Goal: Transaction & Acquisition: Purchase product/service

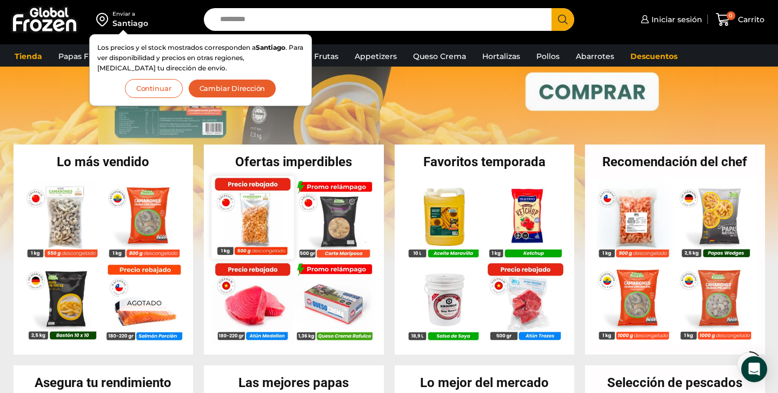
scroll to position [157, 0]
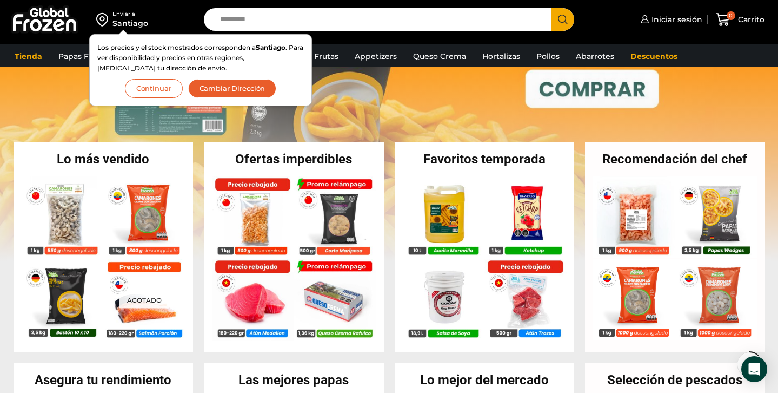
click at [166, 86] on button "Continuar" at bounding box center [154, 88] width 58 height 19
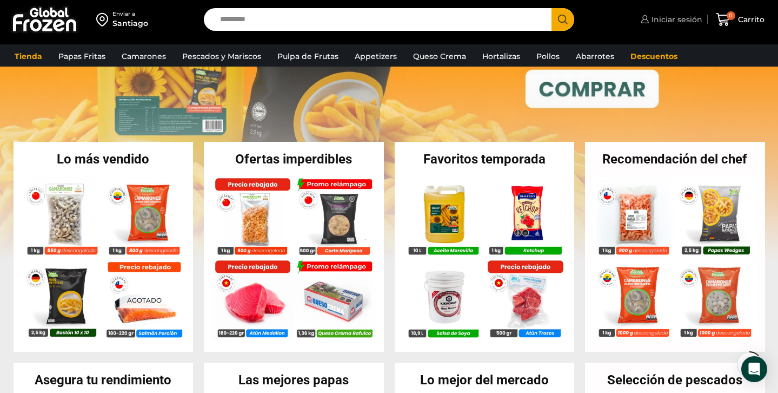
click at [670, 19] on span "Iniciar sesión" at bounding box center [676, 19] width 54 height 11
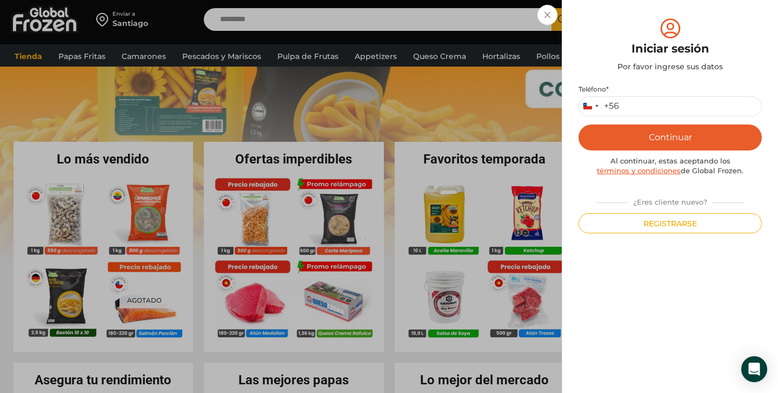
click at [677, 116] on div "Teléfono * Chile +56 +56 Argentina +54 Chile +56 Continuar Al continuar, estas …" at bounding box center [670, 159] width 183 height 148
click at [677, 113] on input "Teléfono *" at bounding box center [670, 106] width 183 height 20
type input "*********"
click at [706, 140] on button "Continuar" at bounding box center [670, 137] width 183 height 26
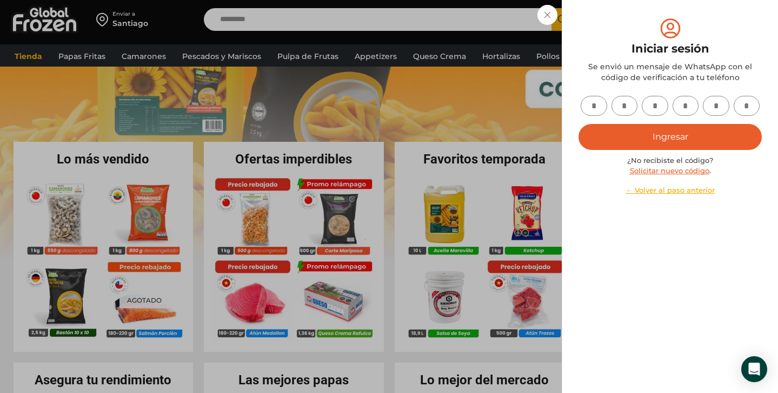
click at [601, 96] on div at bounding box center [670, 106] width 183 height 20
click at [596, 105] on input "text" at bounding box center [594, 106] width 27 height 20
paste input "*"
type input "*"
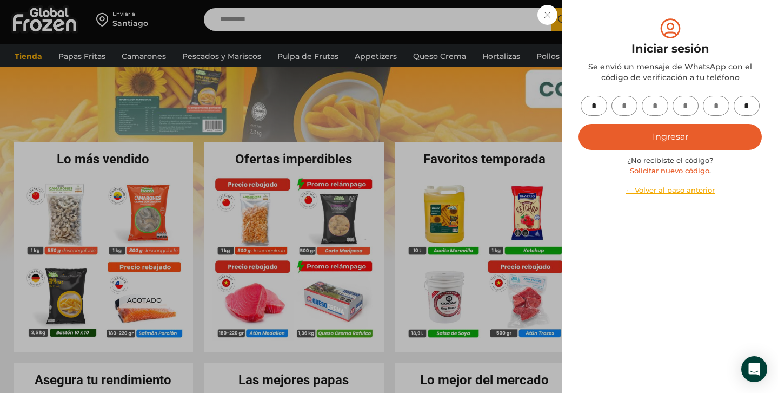
type input "*"
click at [669, 140] on button "Ingresar" at bounding box center [670, 137] width 183 height 26
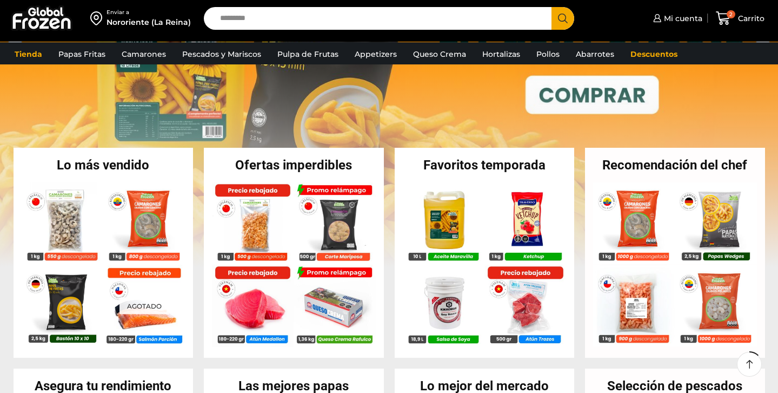
scroll to position [157, 0]
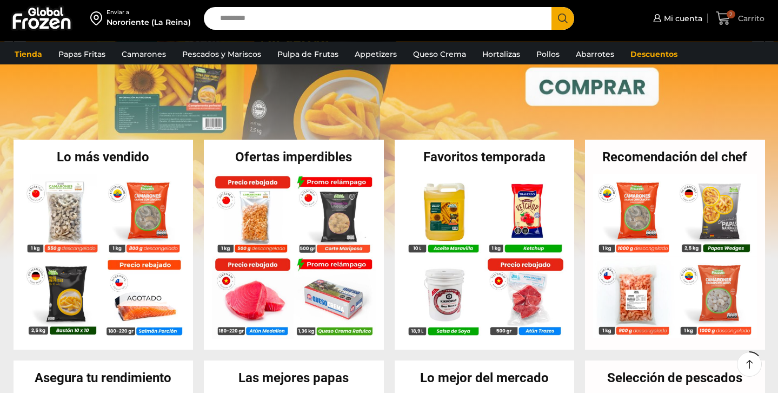
click at [740, 24] on span "2 Carrito" at bounding box center [740, 18] width 48 height 15
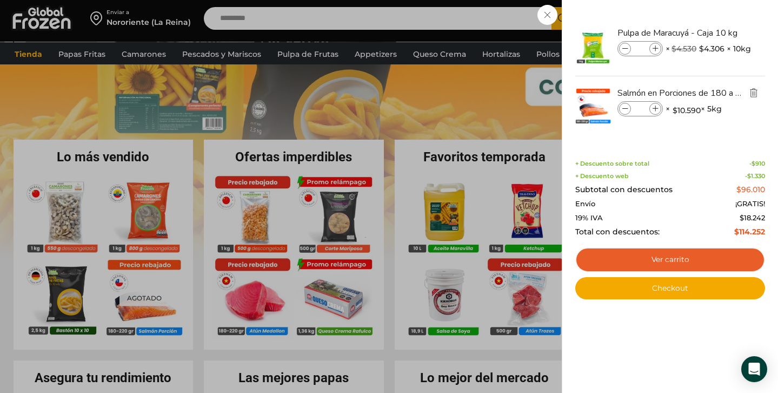
click at [752, 87] on icon "Eliminar Salmón en Porciones de 180 a 220 gr - Caja 5 kg del carrito" at bounding box center [754, 93] width 12 height 12
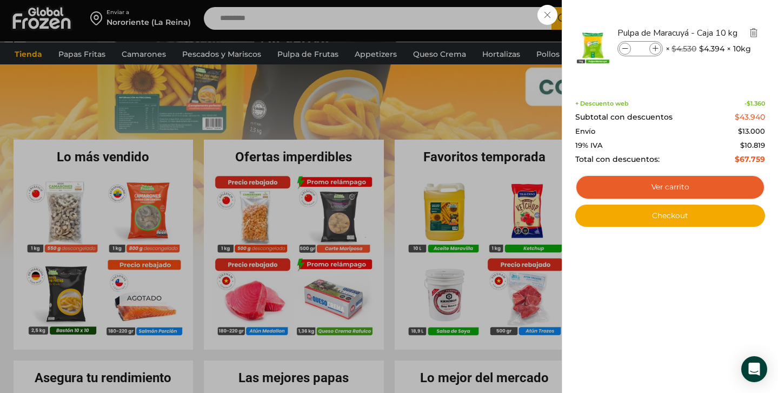
click at [754, 33] on img "Eliminar Pulpa de Maracuyá - Caja 10 kg del carrito" at bounding box center [754, 33] width 10 height 10
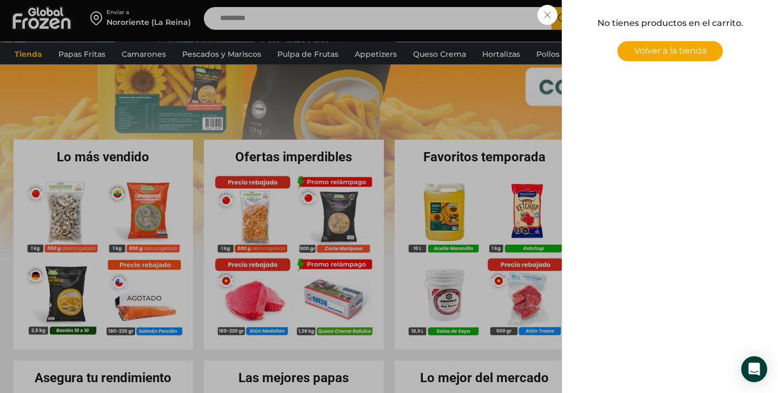
click at [713, 27] on div "0 Carrito 0 0 Shopping Cart No tienes productos en el carrito. Volver a la tien…" at bounding box center [740, 17] width 54 height 25
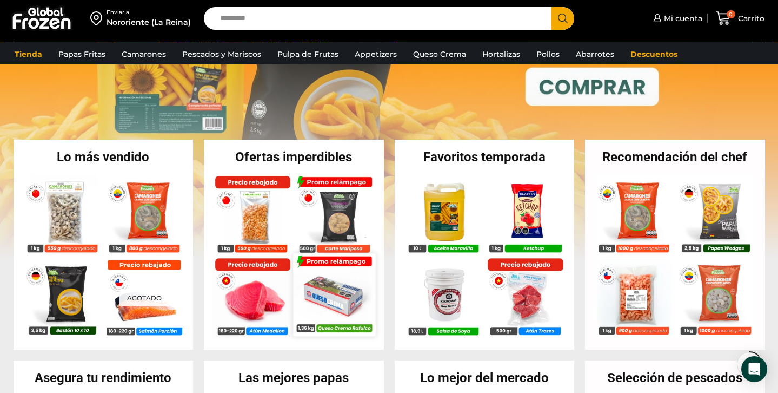
scroll to position [177, 0]
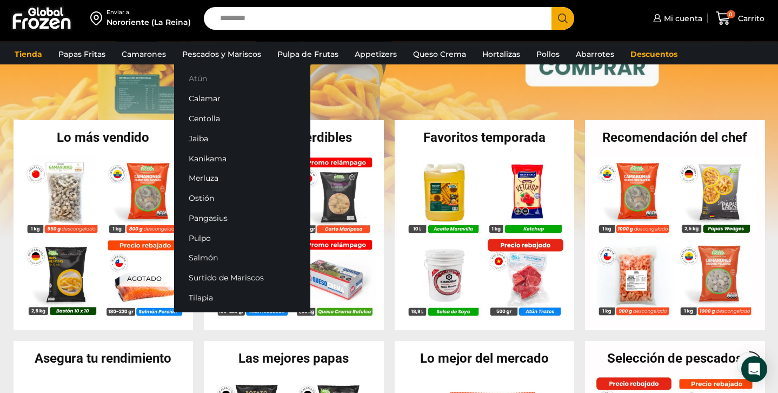
click at [204, 77] on link "Atún" at bounding box center [242, 79] width 136 height 20
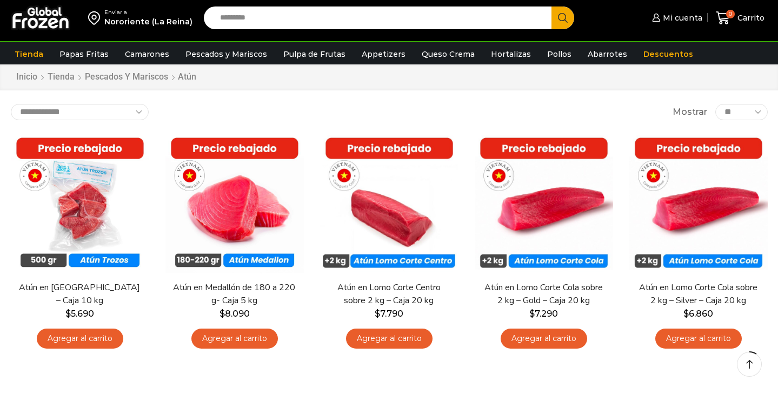
scroll to position [34, 0]
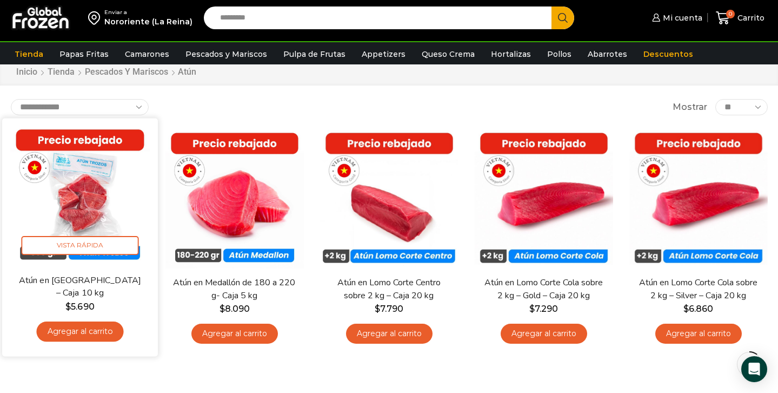
click at [110, 333] on link "Agregar al carrito" at bounding box center [79, 332] width 87 height 20
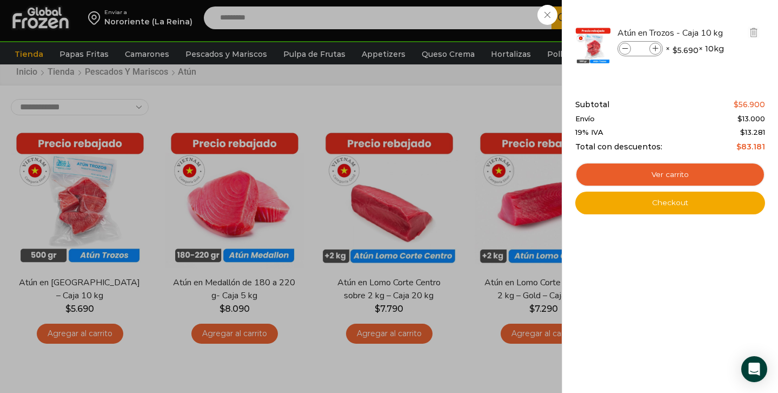
click at [660, 47] on span at bounding box center [656, 49] width 12 height 12
type input "*"
click at [713, 31] on div "2 Carrito 2 2 Shopping Cart *" at bounding box center [740, 17] width 54 height 25
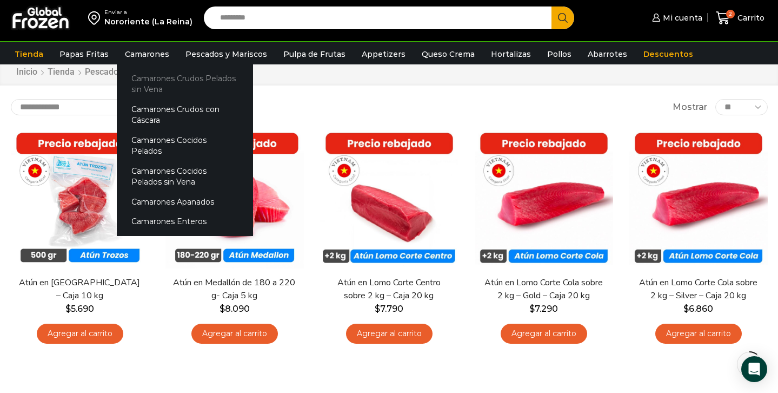
click at [149, 80] on link "Camarones Crudos Pelados sin Vena" at bounding box center [185, 84] width 136 height 31
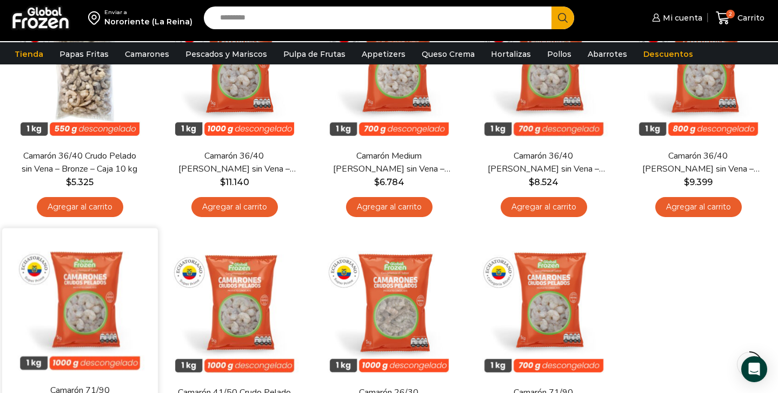
scroll to position [150, 0]
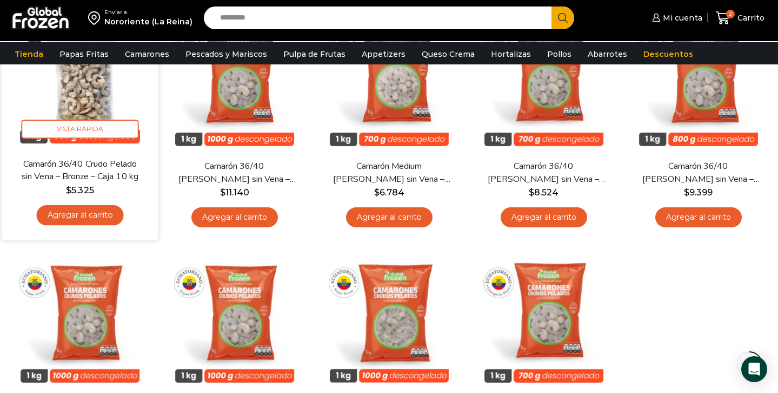
click at [93, 218] on link "Agregar al carrito" at bounding box center [79, 216] width 87 height 20
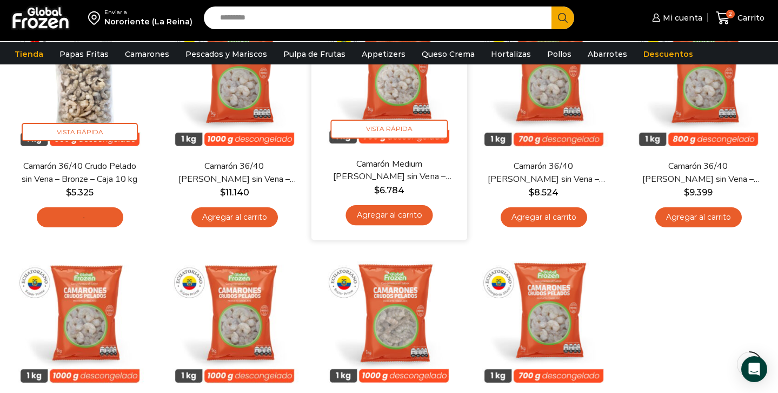
scroll to position [0, 0]
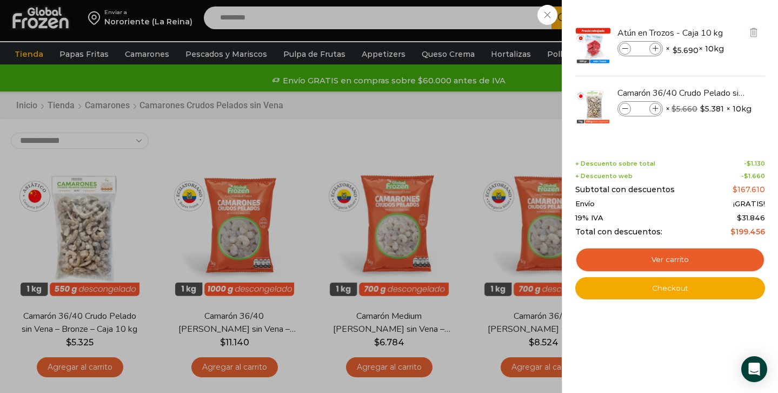
click at [626, 51] on icon at bounding box center [626, 49] width 6 height 6
type input "*"
click at [713, 31] on div "2 Carrito 2 2 Shopping Cart *" at bounding box center [740, 17] width 54 height 25
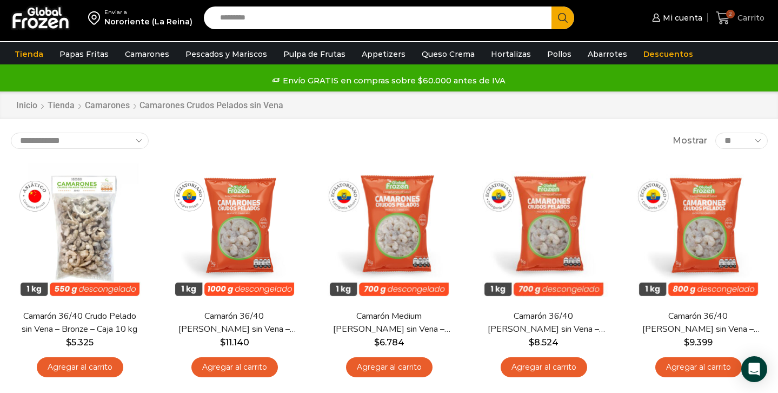
click at [745, 17] on span "Carrito" at bounding box center [750, 17] width 30 height 11
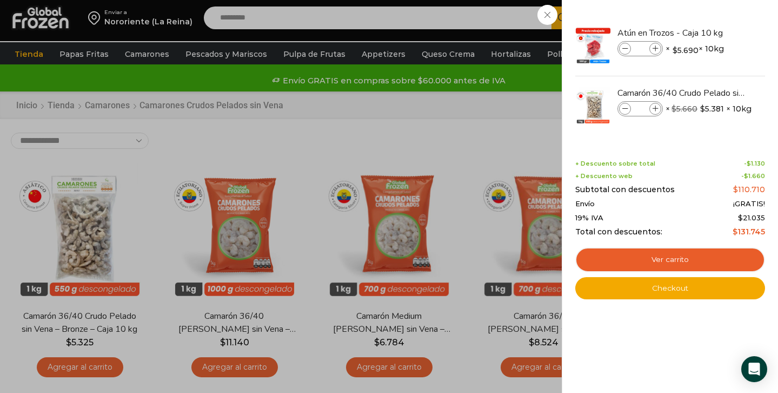
click at [713, 31] on div "2 Carrito 2 2 Shopping Cart *" at bounding box center [740, 17] width 54 height 25
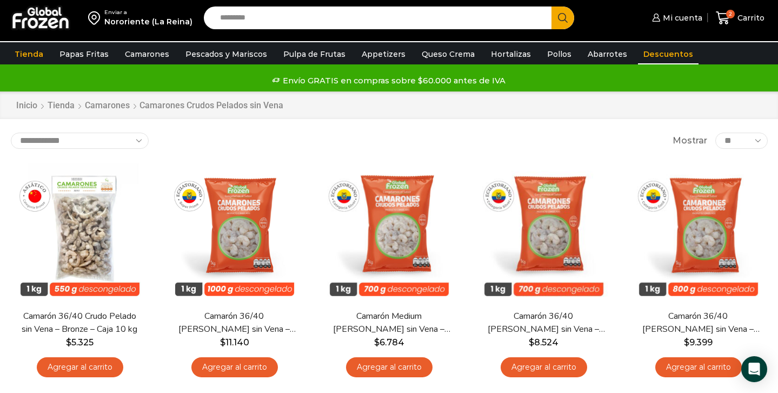
click at [655, 50] on link "Descuentos" at bounding box center [668, 54] width 61 height 21
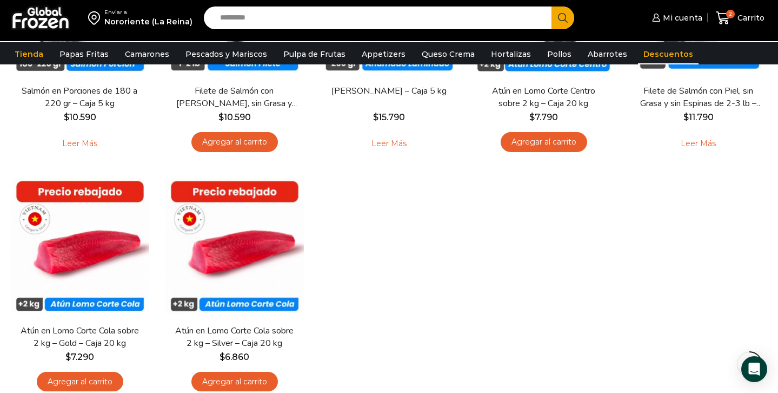
scroll to position [462, 0]
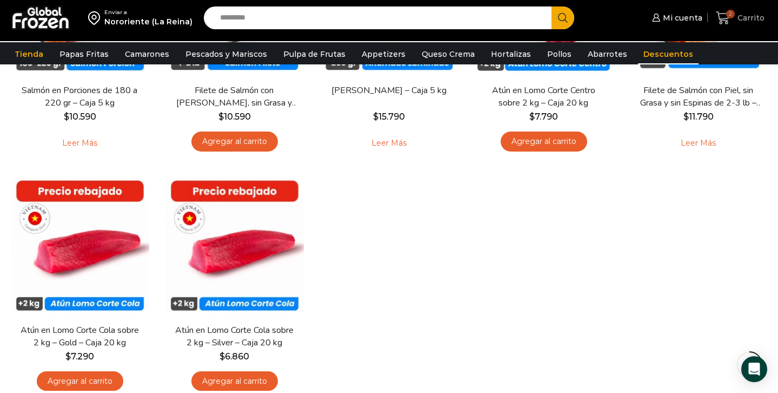
click at [751, 17] on span "Carrito" at bounding box center [750, 17] width 30 height 11
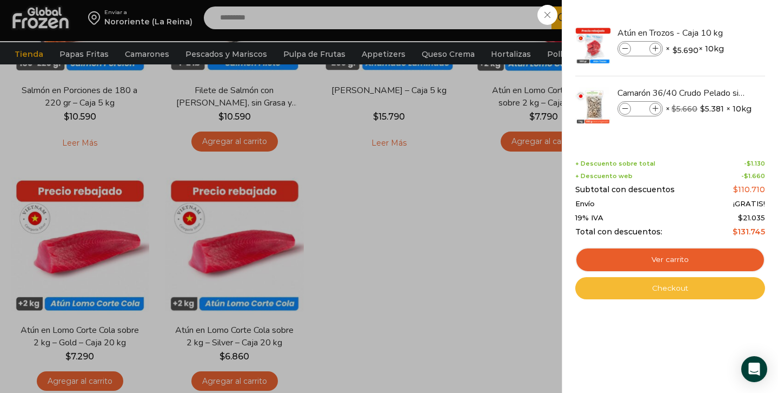
click at [667, 285] on link "Checkout" at bounding box center [671, 288] width 190 height 23
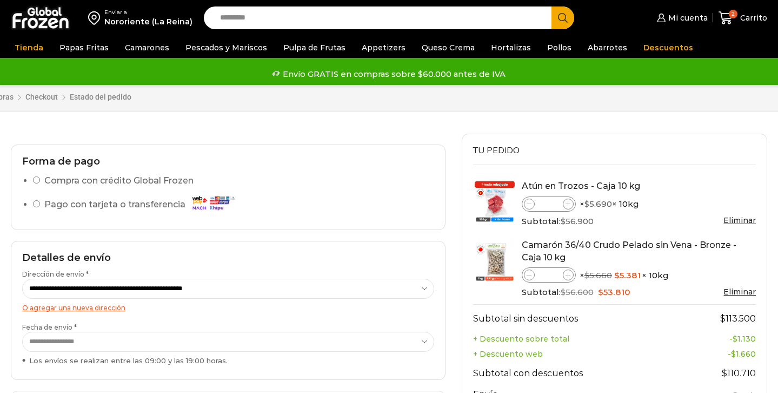
select select "*"
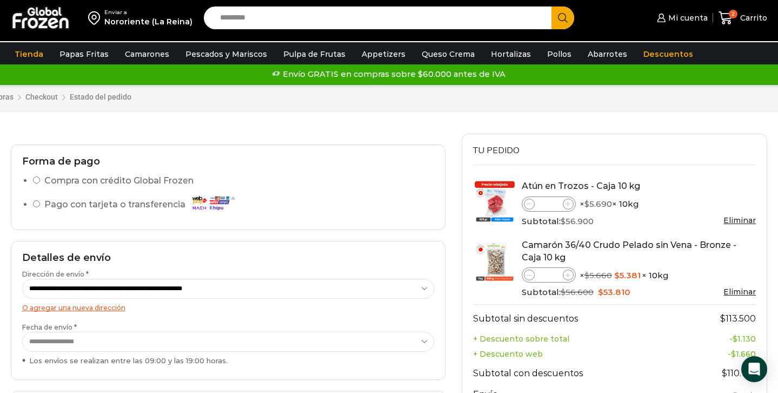
click at [109, 342] on select "**********" at bounding box center [228, 342] width 412 height 20
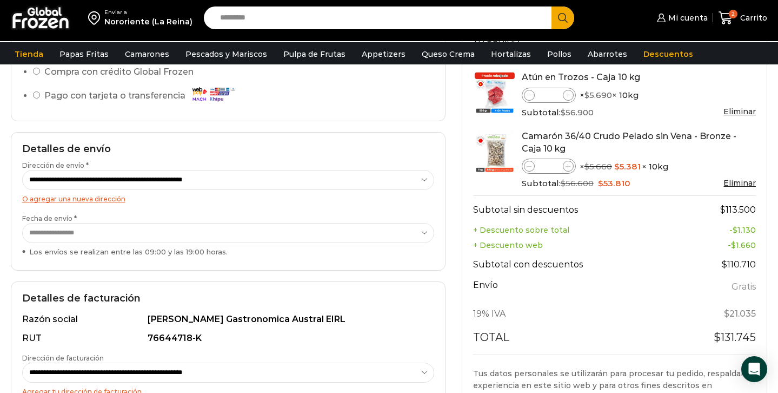
scroll to position [117, 0]
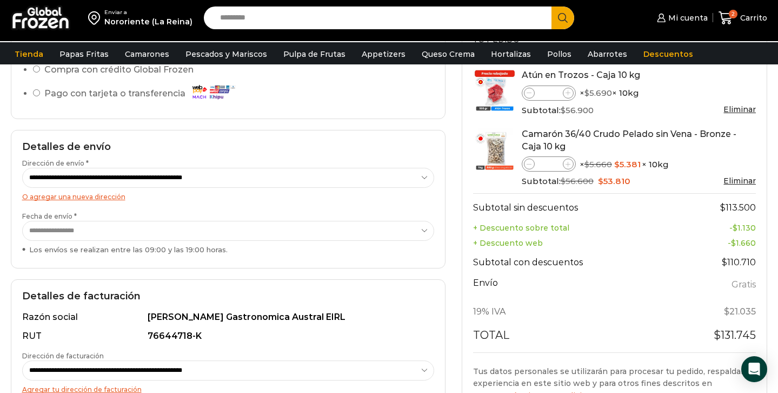
click at [38, 88] on li "Pago con tarjeta o transferencia" at bounding box center [233, 95] width 401 height 22
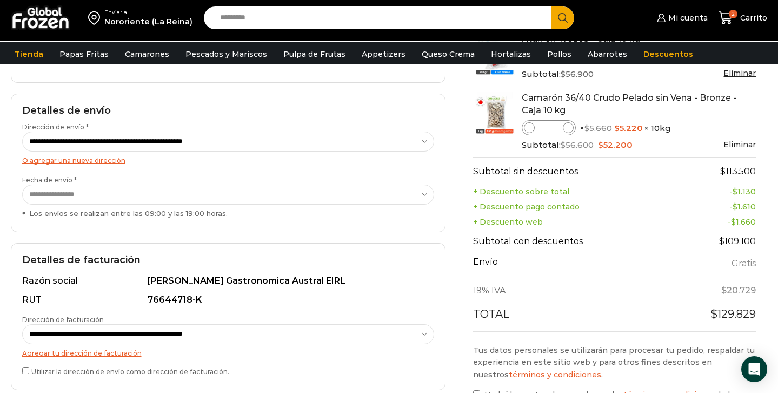
scroll to position [148, 0]
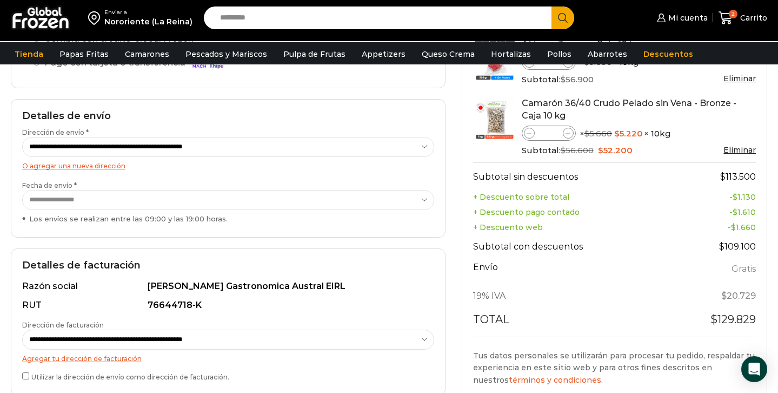
click at [85, 203] on select "**********" at bounding box center [228, 200] width 412 height 20
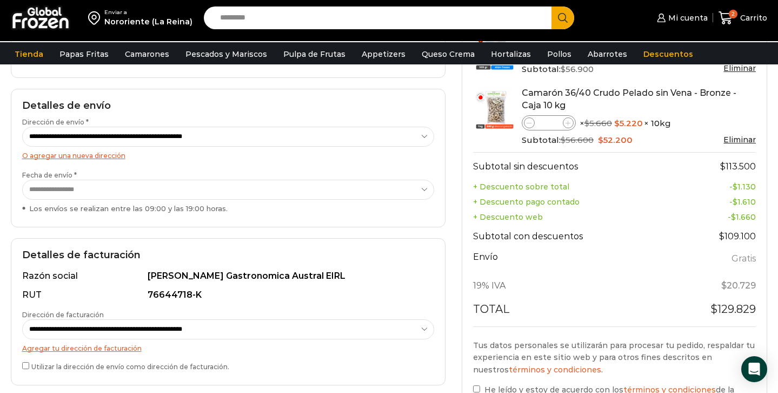
scroll to position [0, 0]
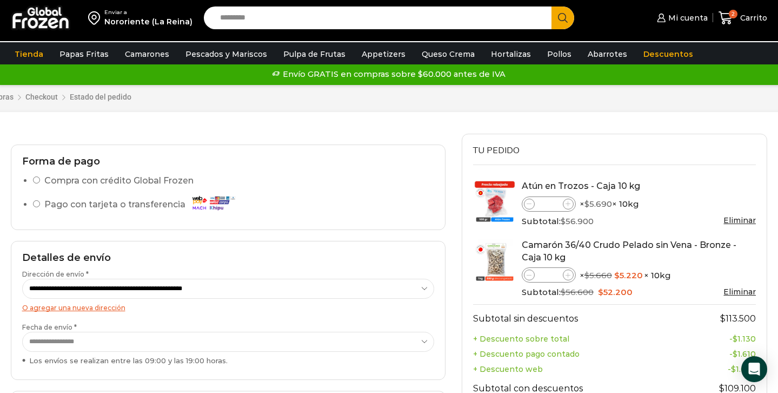
click at [379, 18] on input "Search input" at bounding box center [381, 17] width 332 height 23
type input "*****"
click at [552, 6] on button "Search" at bounding box center [563, 17] width 23 height 23
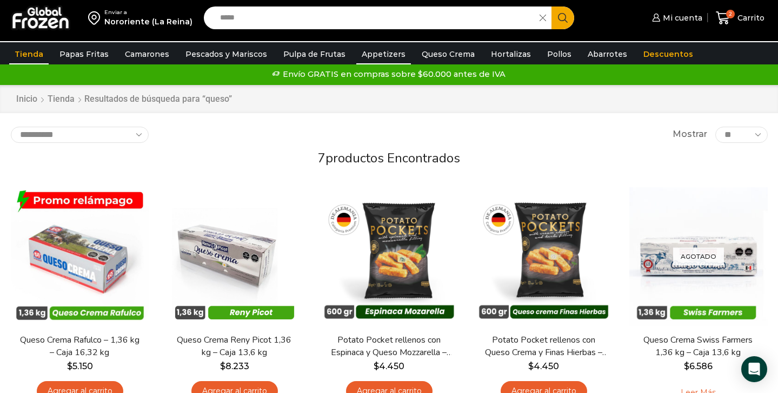
click at [385, 50] on link "Appetizers" at bounding box center [383, 54] width 55 height 21
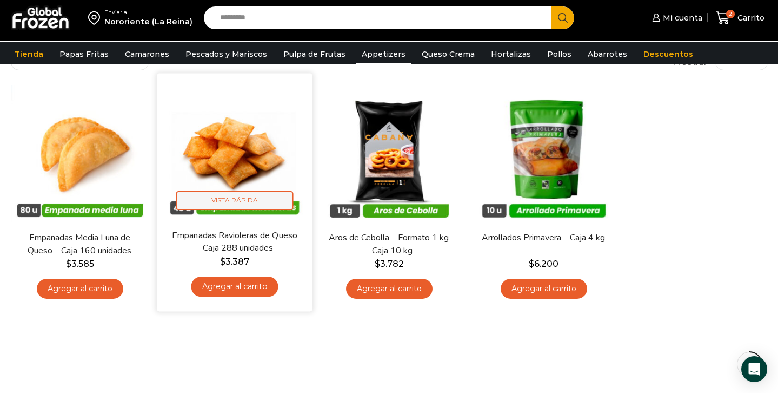
scroll to position [79, 0]
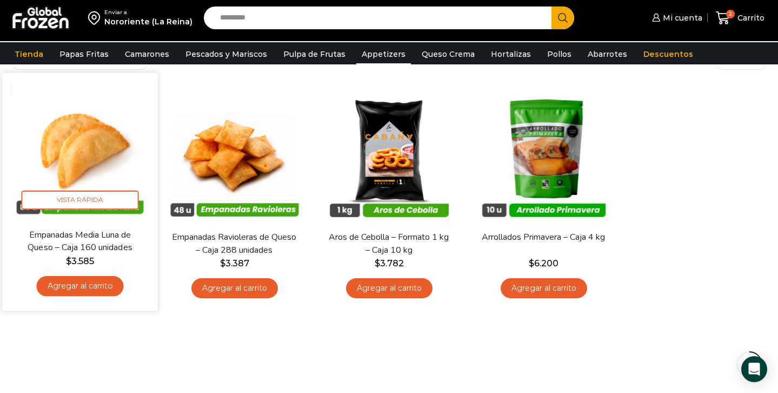
click at [93, 267] on span "$ 3.585" at bounding box center [80, 261] width 140 height 13
click at [78, 246] on link "Empanadas Media Luna de Queso – Caja 160 unidades" at bounding box center [79, 241] width 125 height 25
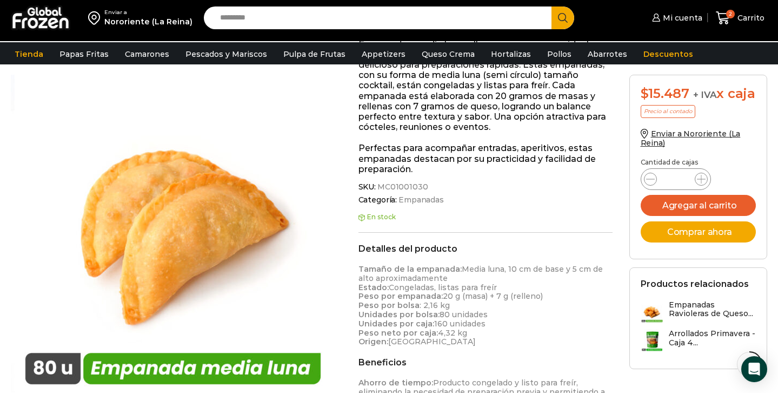
scroll to position [183, 0]
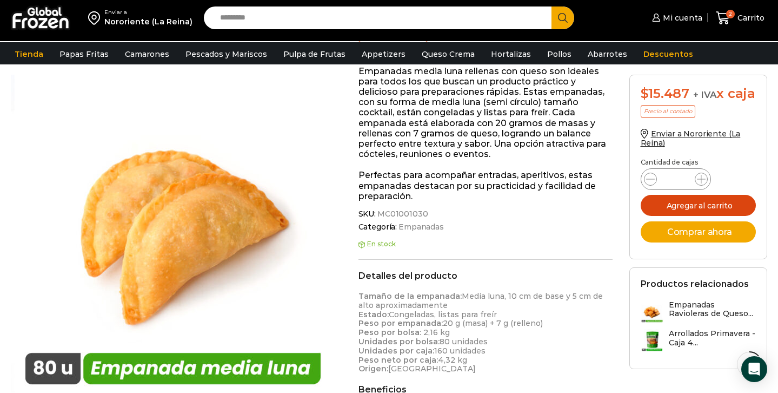
click at [705, 216] on button "Agregar al carrito" at bounding box center [699, 205] width 116 height 21
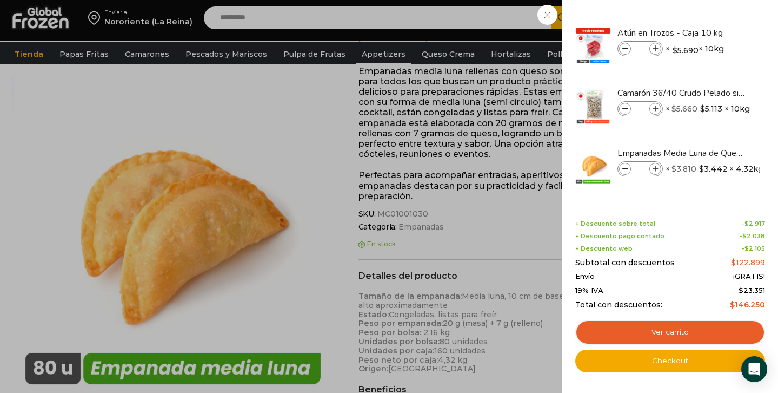
click at [713, 31] on div "3 Carrito 3 3 Shopping Cart *" at bounding box center [740, 17] width 54 height 25
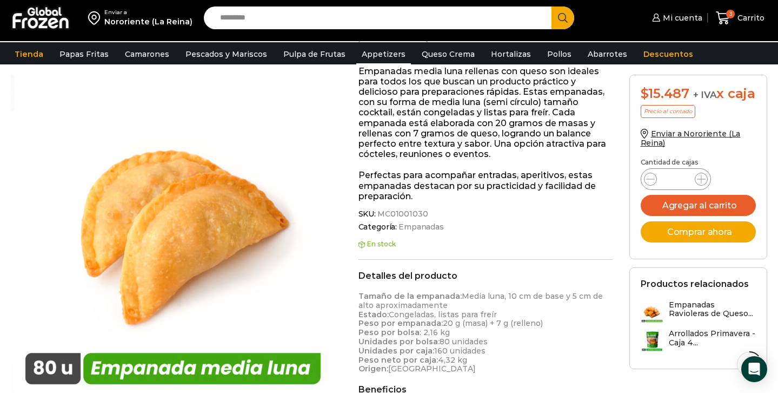
click at [374, 55] on link "Appetizers" at bounding box center [383, 54] width 55 height 21
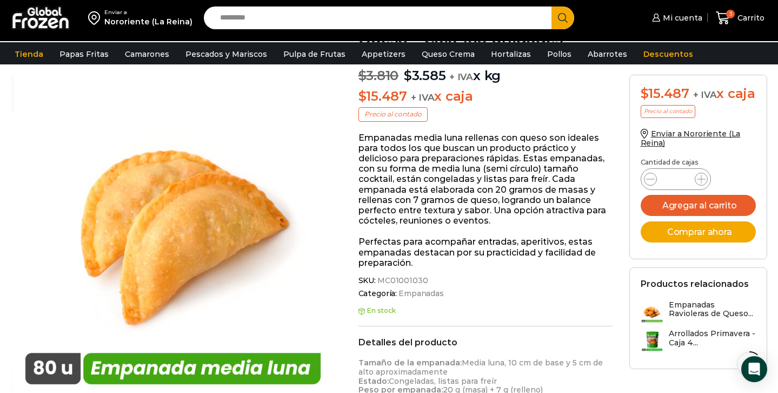
scroll to position [0, 0]
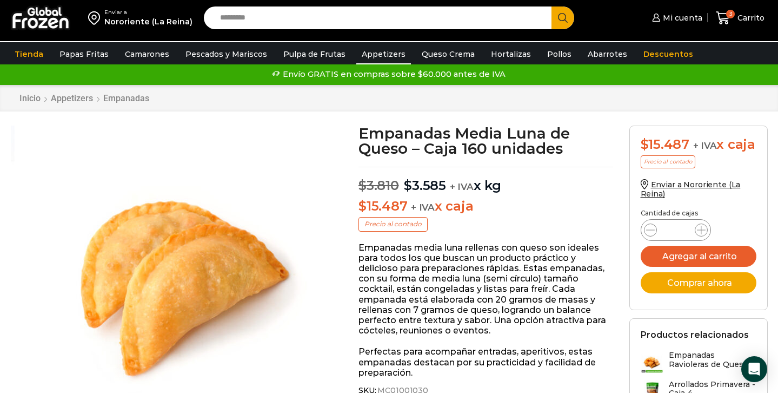
click at [374, 57] on link "Appetizers" at bounding box center [383, 54] width 55 height 21
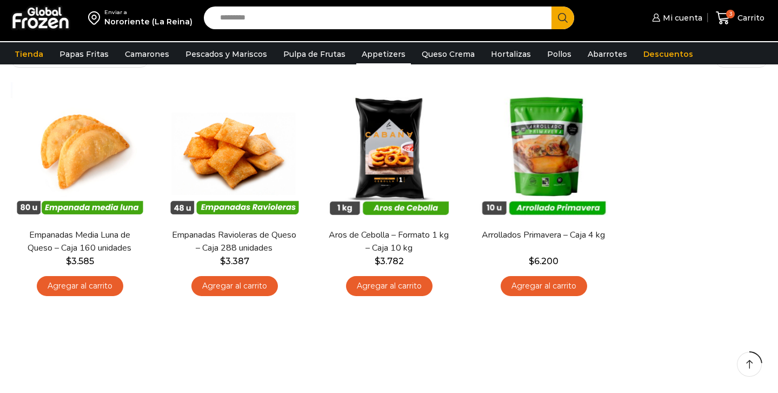
scroll to position [83, 0]
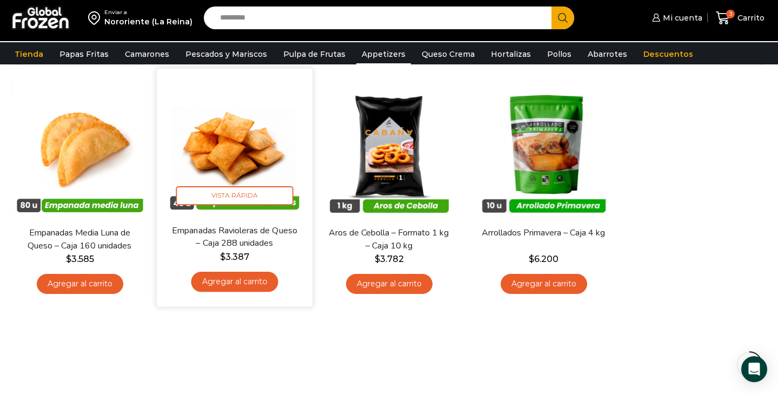
click at [274, 153] on img at bounding box center [235, 147] width 140 height 140
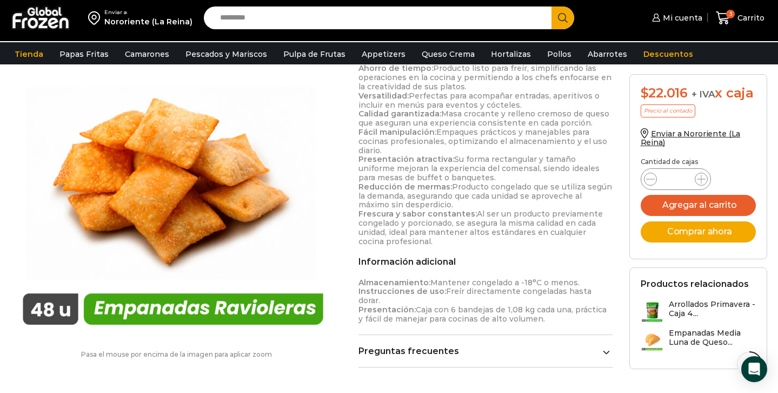
scroll to position [735, 0]
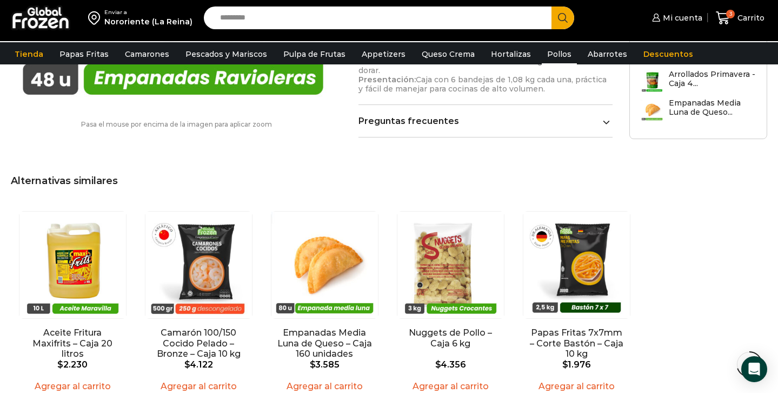
click at [542, 59] on link "Pollos" at bounding box center [559, 54] width 35 height 21
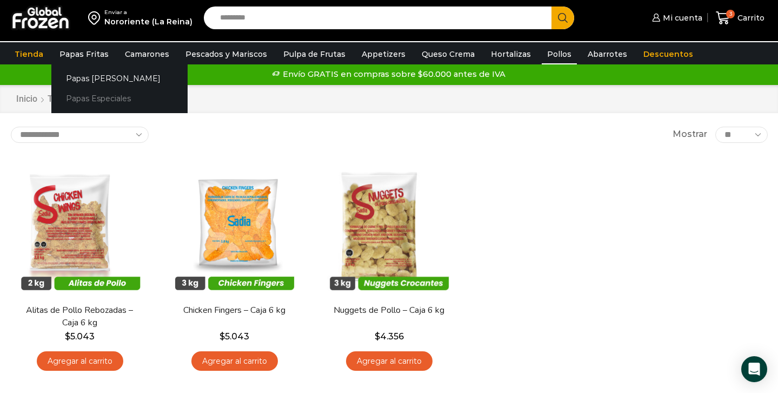
click at [95, 100] on link "Papas Especiales" at bounding box center [119, 99] width 136 height 20
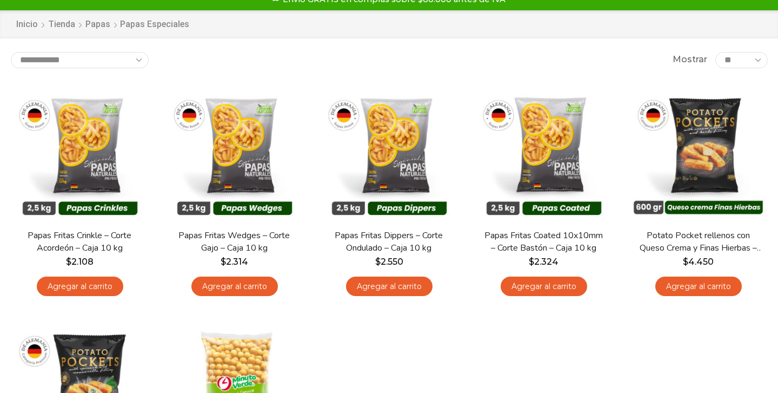
scroll to position [81, 0]
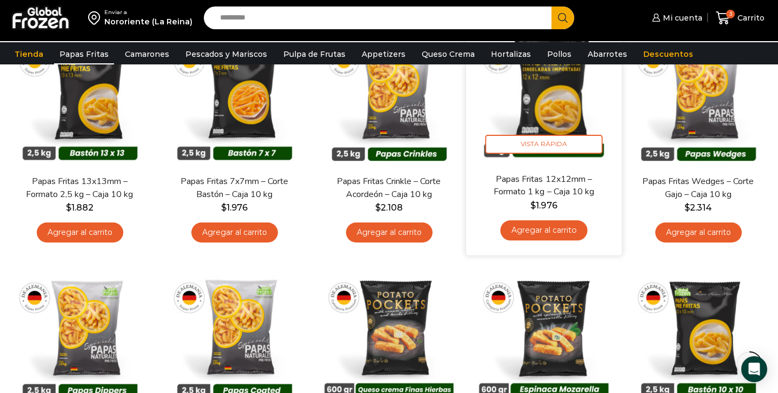
scroll to position [133, 0]
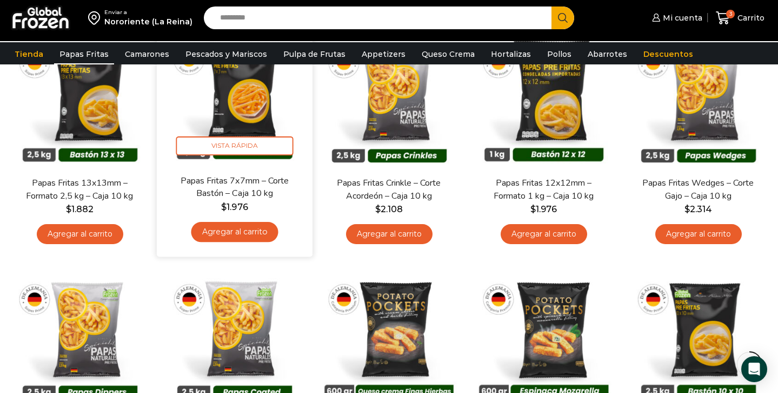
click at [277, 128] on img at bounding box center [235, 97] width 140 height 140
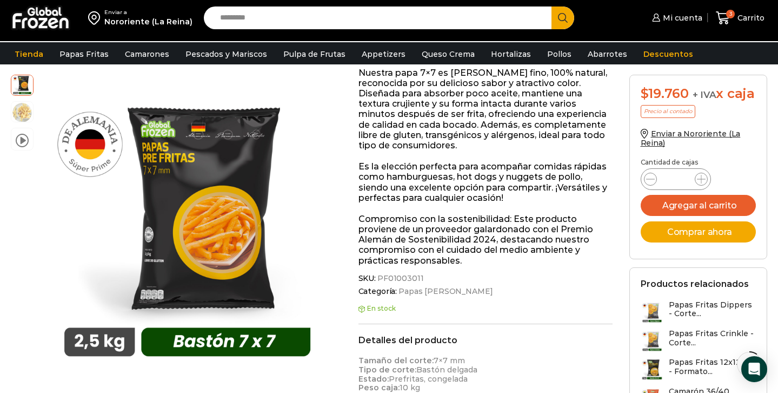
scroll to position [5, 0]
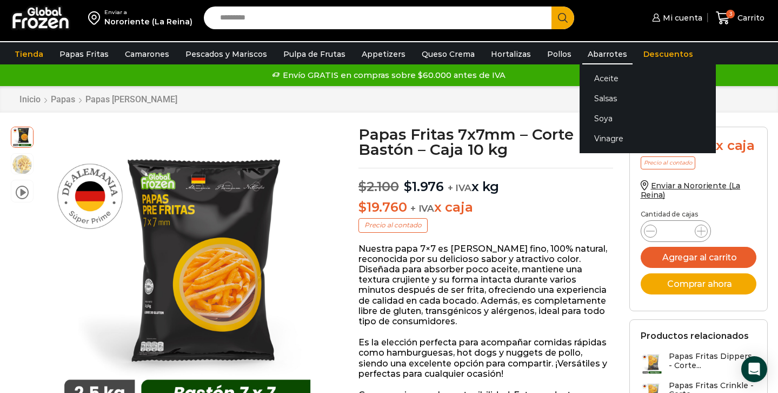
click at [583, 55] on link "Abarrotes" at bounding box center [608, 54] width 50 height 21
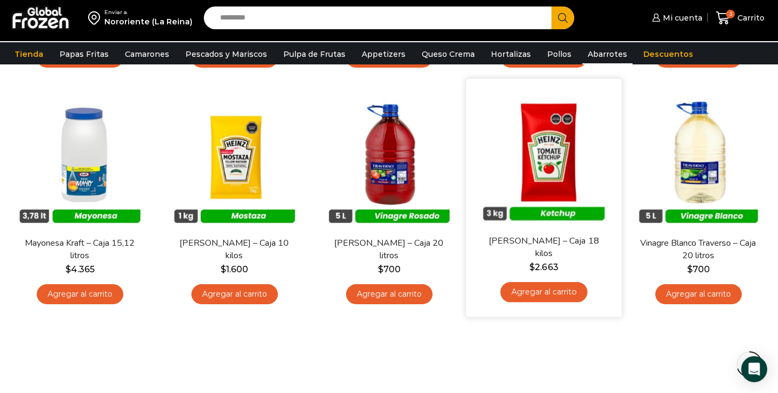
scroll to position [546, 0]
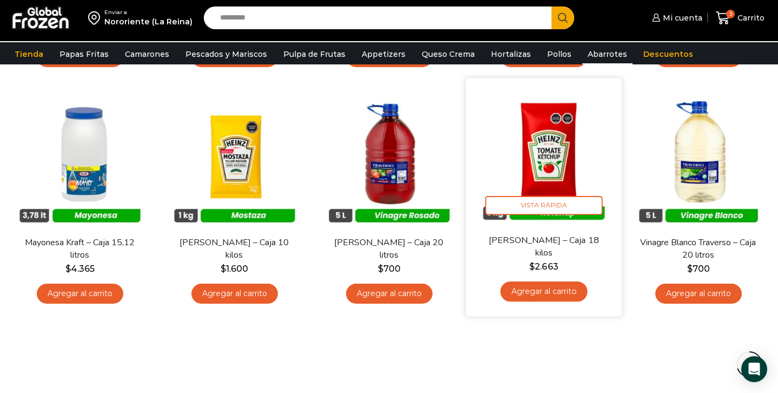
click at [547, 236] on link "Ketchup Heinz – Caja 18 kilos" at bounding box center [543, 246] width 125 height 25
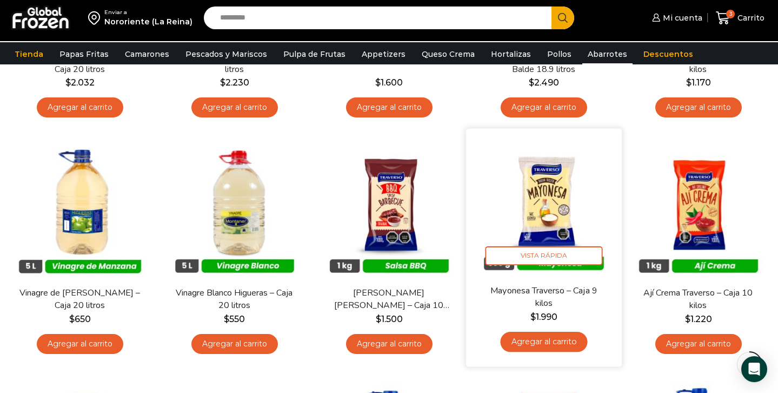
scroll to position [275, 0]
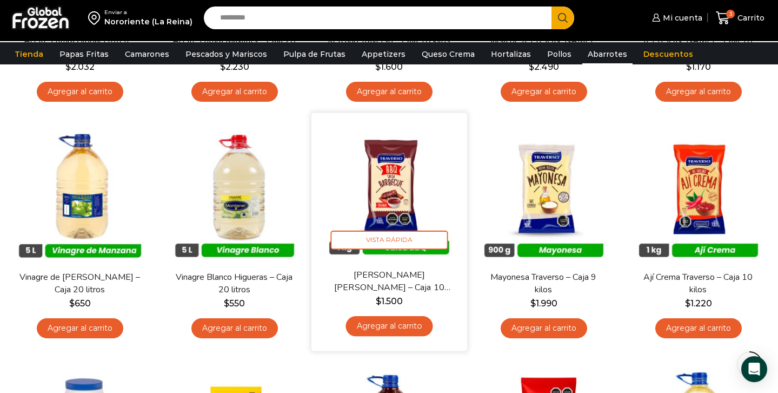
click at [392, 328] on link "Agregar al carrito" at bounding box center [389, 326] width 87 height 20
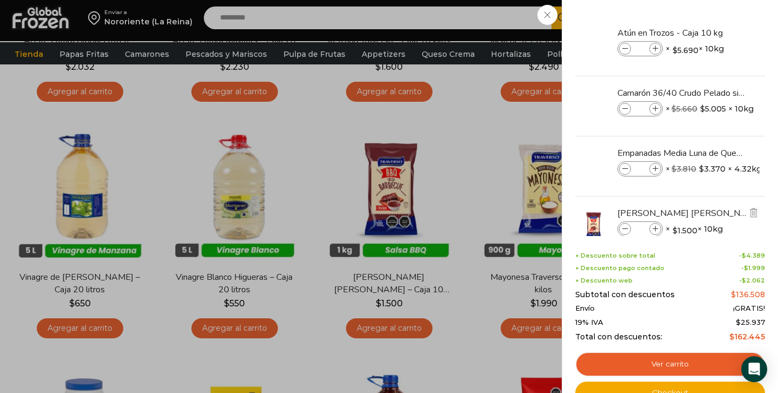
scroll to position [28, 0]
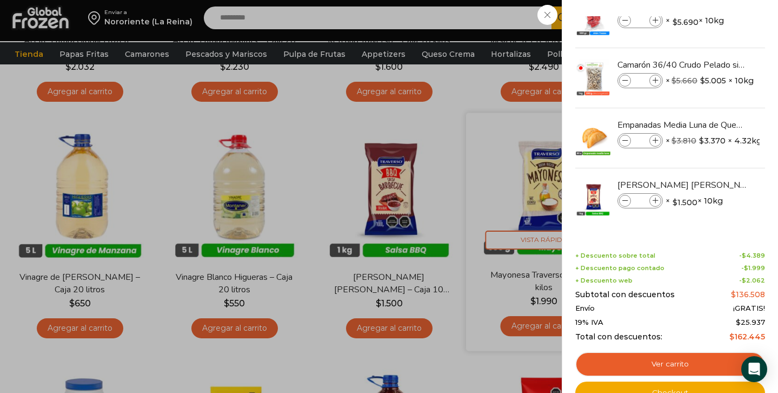
click at [713, 31] on div "4 Carrito 4 4 Shopping Cart *" at bounding box center [740, 17] width 54 height 25
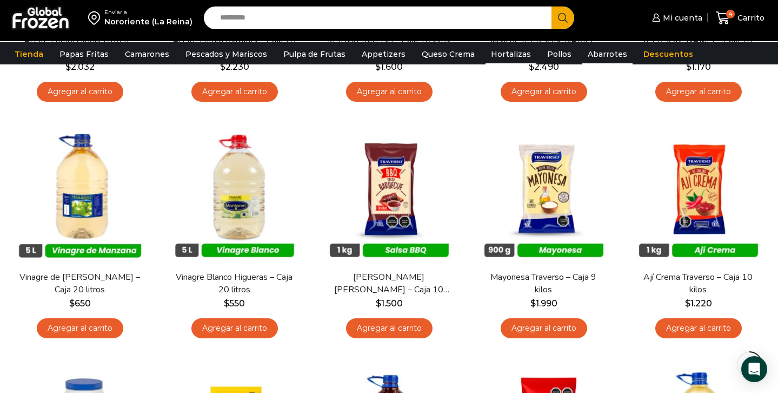
click at [515, 57] on link "Hortalizas" at bounding box center [511, 54] width 51 height 21
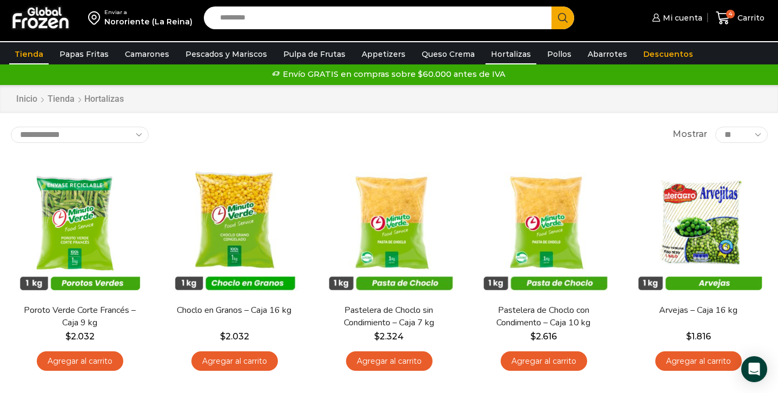
click at [34, 54] on link "Tienda" at bounding box center [28, 54] width 39 height 21
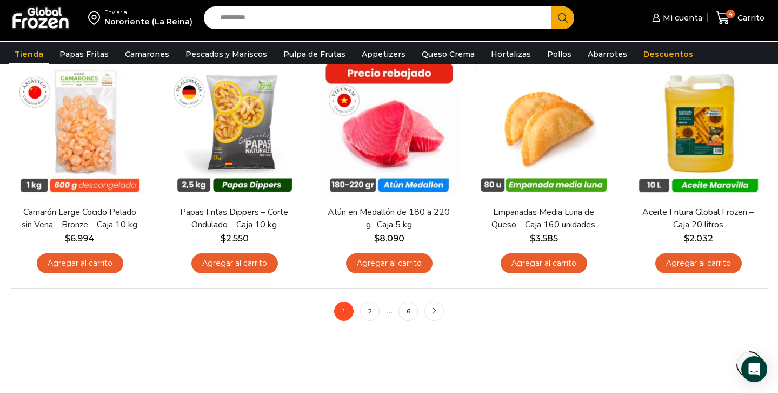
scroll to position [850, 0]
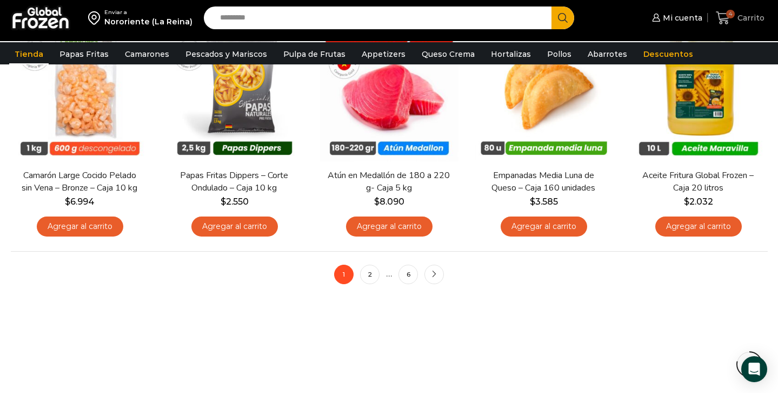
click at [731, 17] on span "4" at bounding box center [730, 14] width 9 height 9
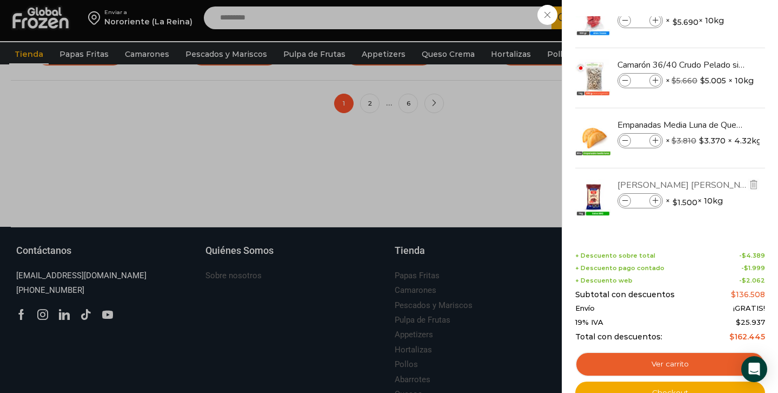
scroll to position [1084, 0]
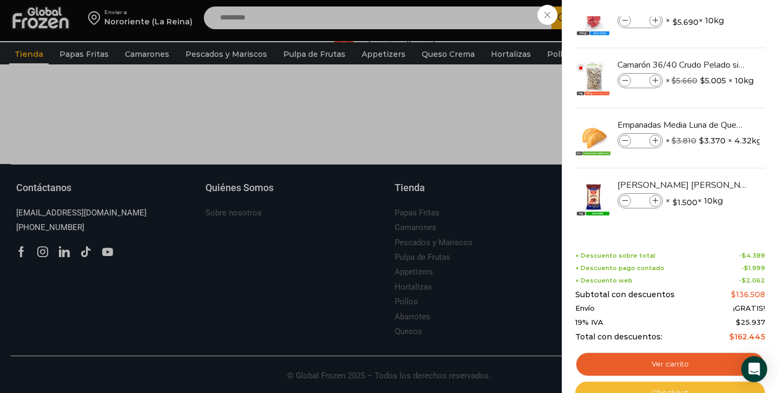
click at [683, 389] on link "Checkout" at bounding box center [671, 392] width 190 height 23
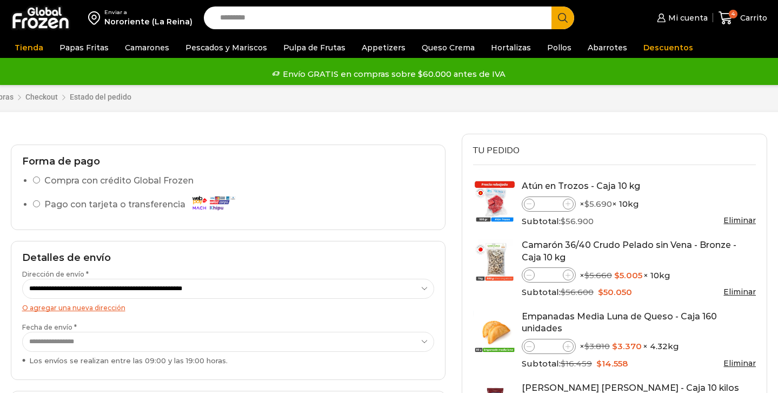
select select "*"
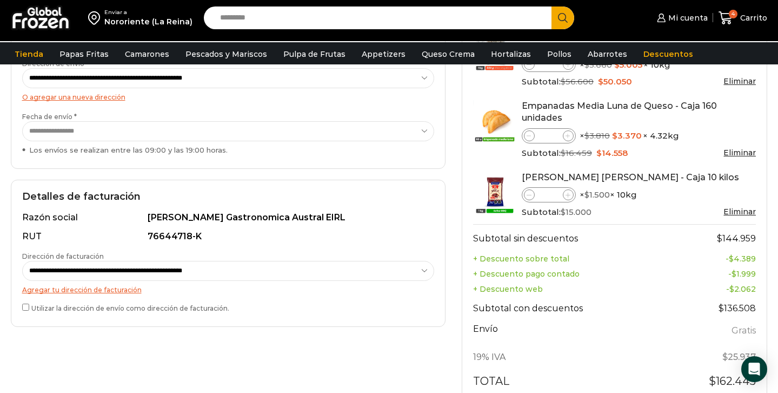
scroll to position [218, 0]
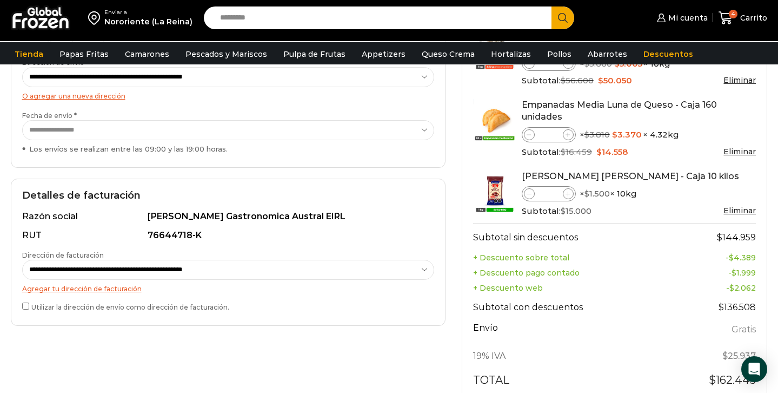
click at [739, 149] on link "Eliminar" at bounding box center [740, 152] width 32 height 10
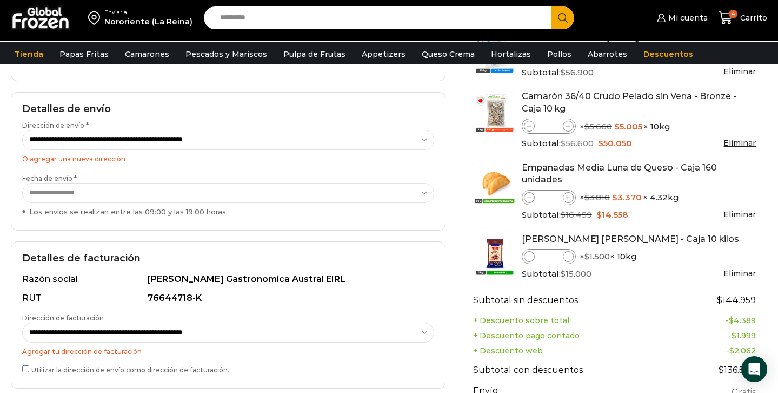
scroll to position [0, 0]
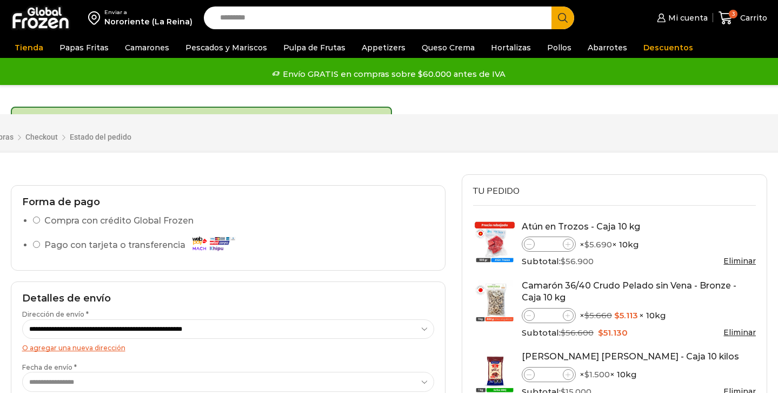
select select "*"
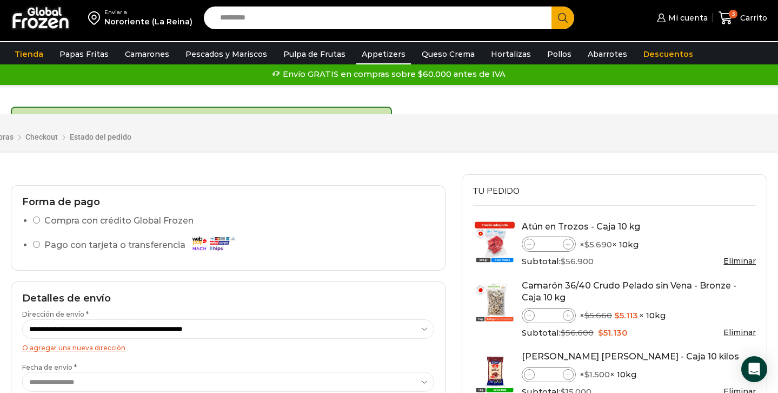
click at [384, 52] on link "Appetizers" at bounding box center [383, 54] width 55 height 21
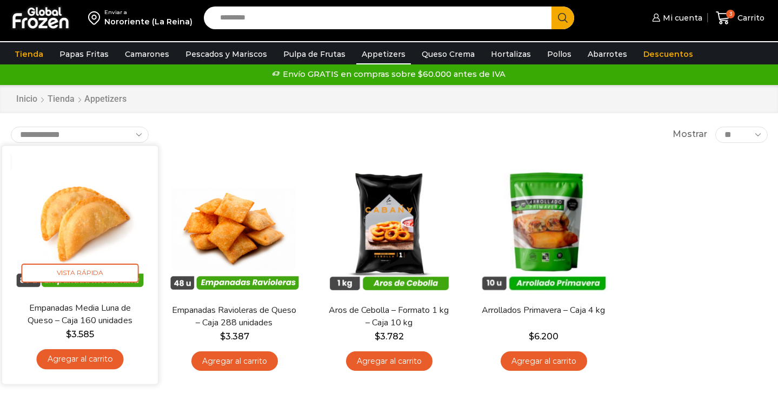
click at [100, 359] on link "Agregar al carrito" at bounding box center [79, 359] width 87 height 20
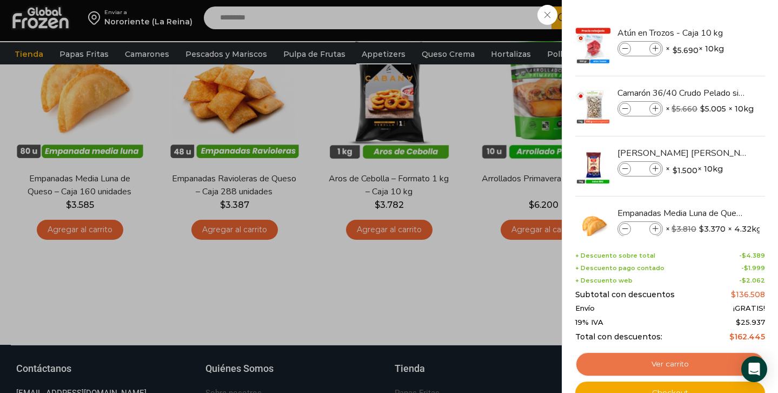
scroll to position [138, 0]
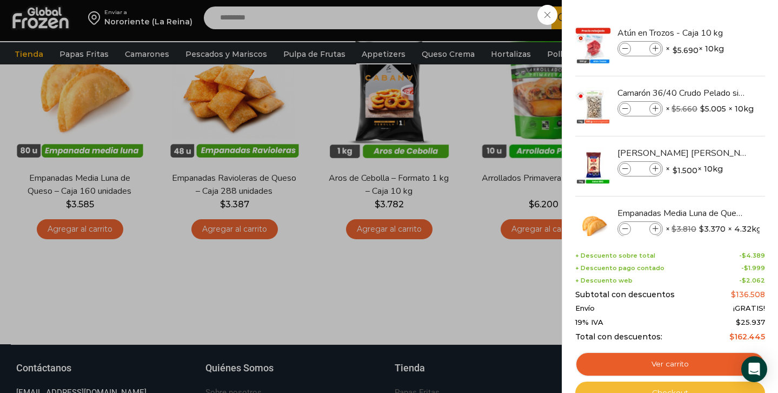
click at [664, 389] on link "Checkout" at bounding box center [671, 392] width 190 height 23
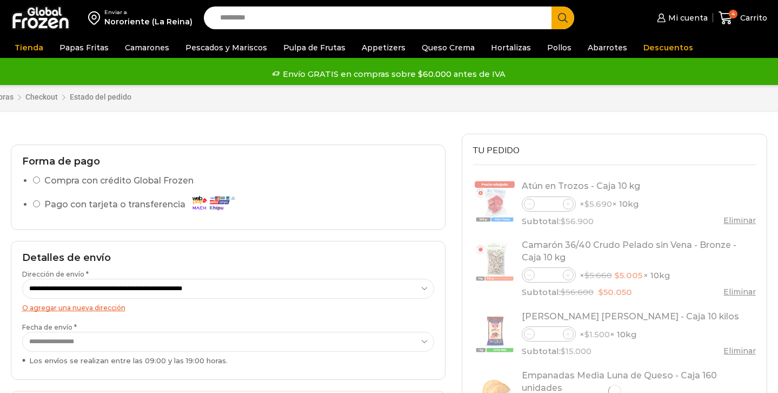
select select "*"
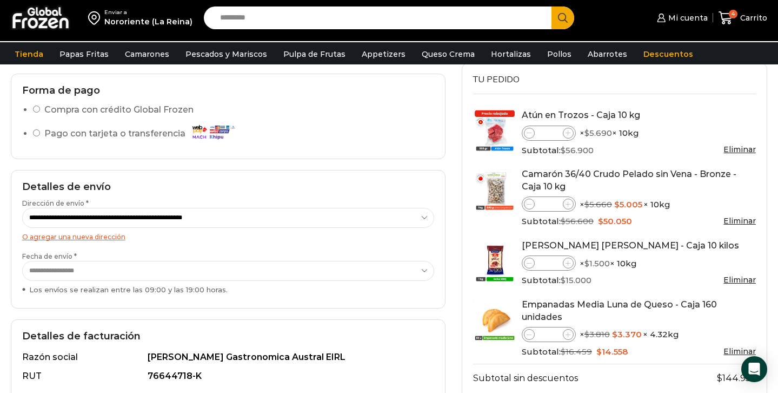
scroll to position [76, 0]
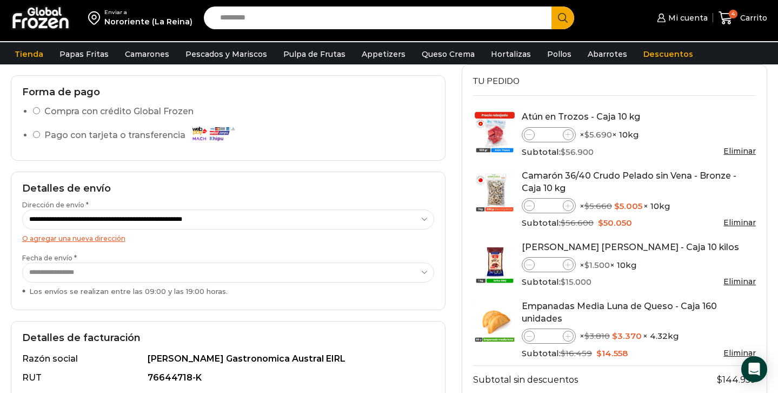
click at [393, 271] on select "**********" at bounding box center [228, 272] width 412 height 20
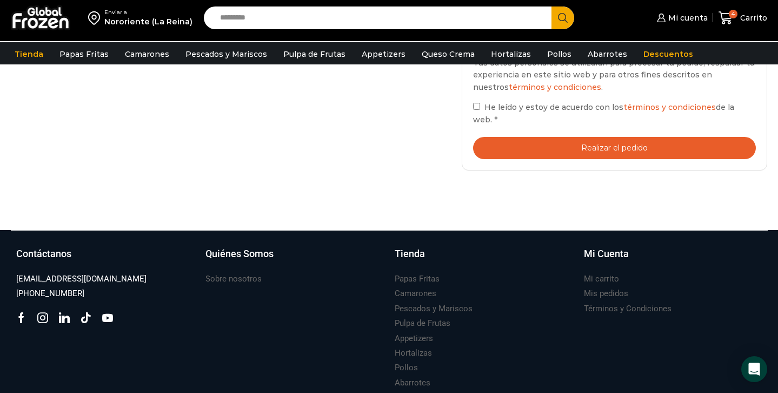
scroll to position [556, 0]
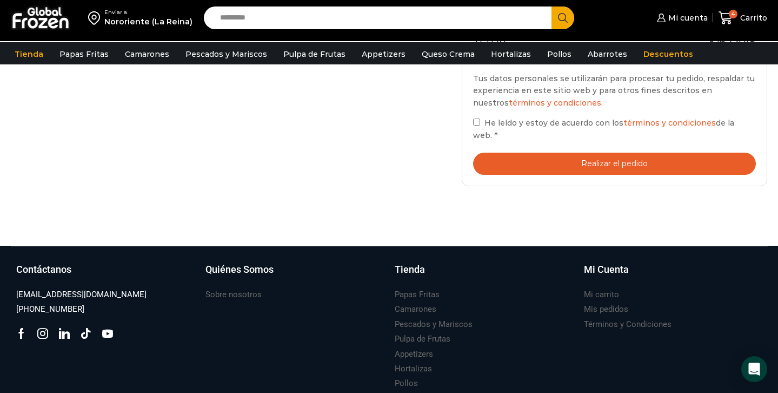
click at [570, 153] on button "Realizar el pedido" at bounding box center [614, 164] width 283 height 22
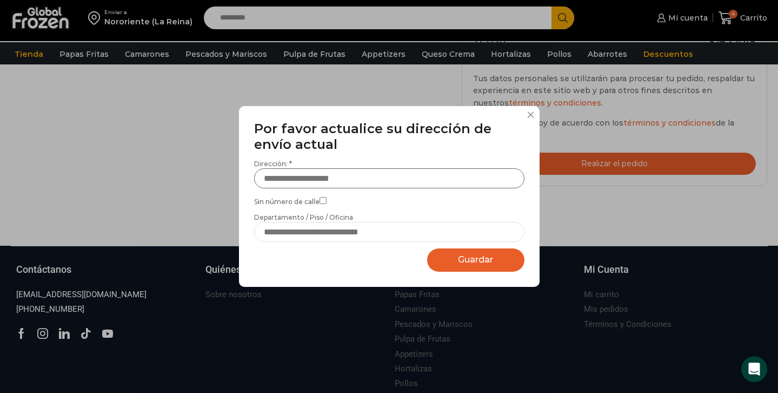
click at [448, 173] on input "Dirección: *" at bounding box center [389, 178] width 270 height 20
type input "*"
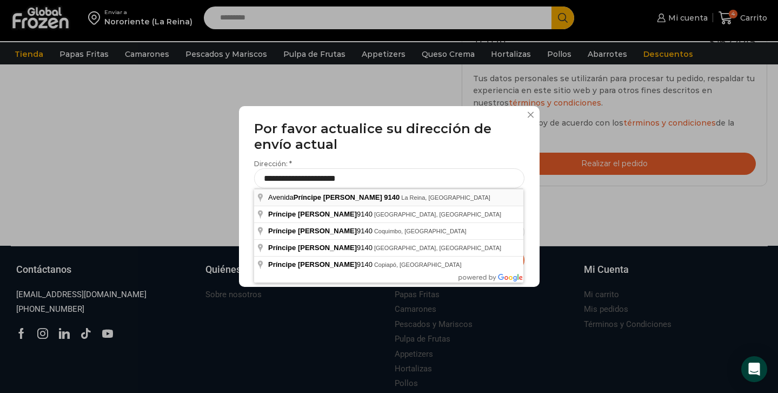
type input "**********"
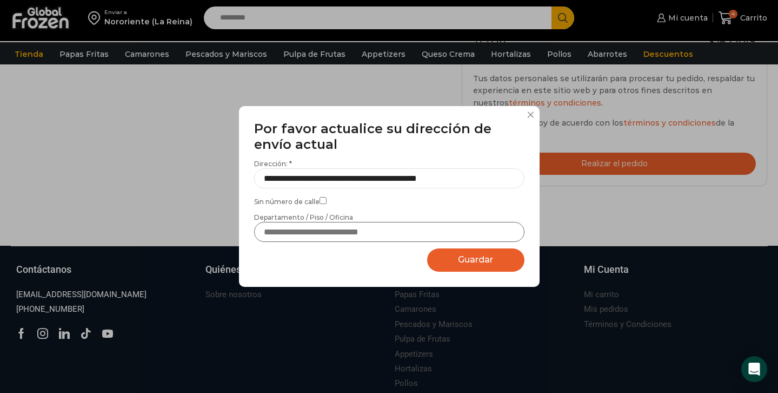
click at [375, 224] on input "Departamento / Piso / Oficina" at bounding box center [389, 232] width 270 height 20
type input "**********"
click at [455, 266] on button "Guardar Guardando..." at bounding box center [475, 259] width 97 height 23
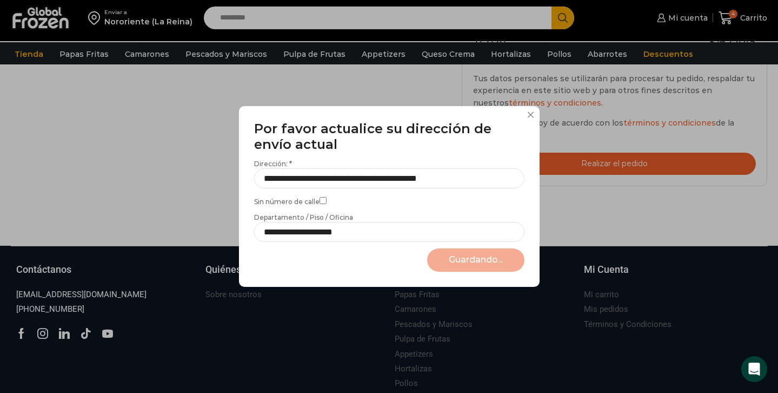
select select "*******"
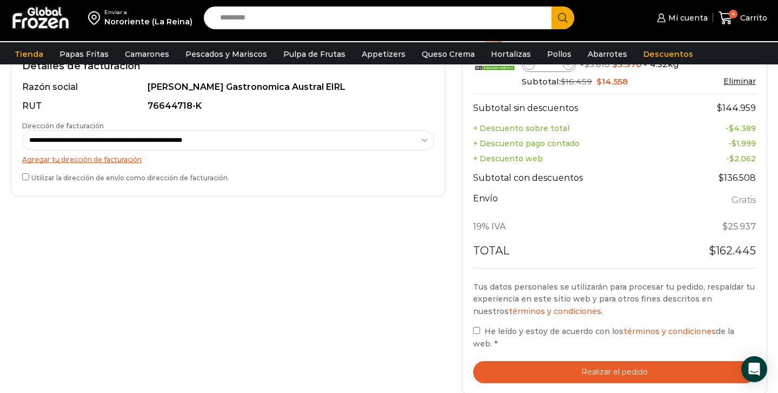
scroll to position [347, 0]
click at [526, 362] on button "Realizar el pedido" at bounding box center [614, 372] width 283 height 22
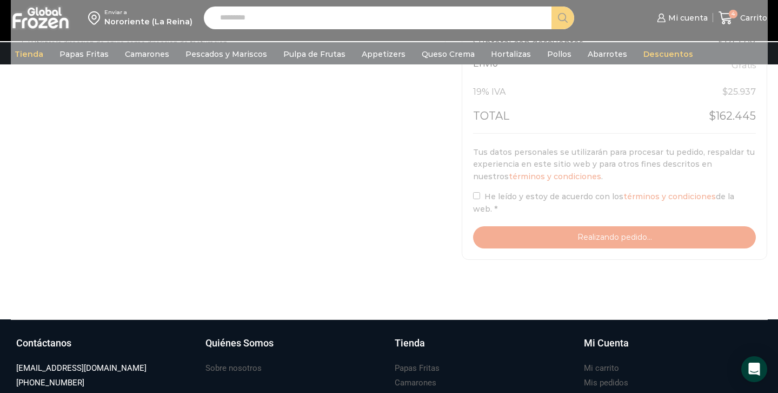
scroll to position [484, 0]
